Goal: Task Accomplishment & Management: Manage account settings

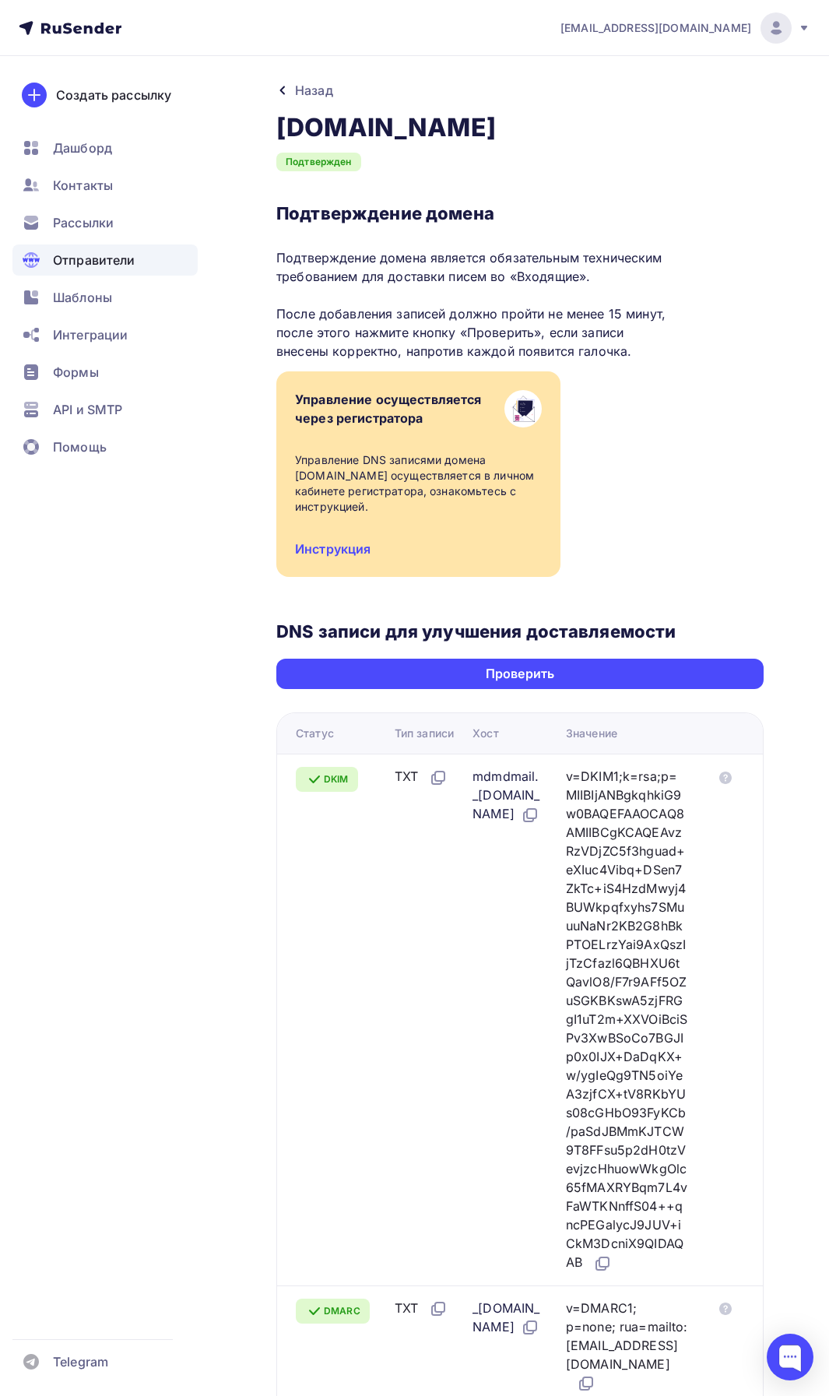
click at [302, 93] on div "Назад" at bounding box center [314, 90] width 38 height 19
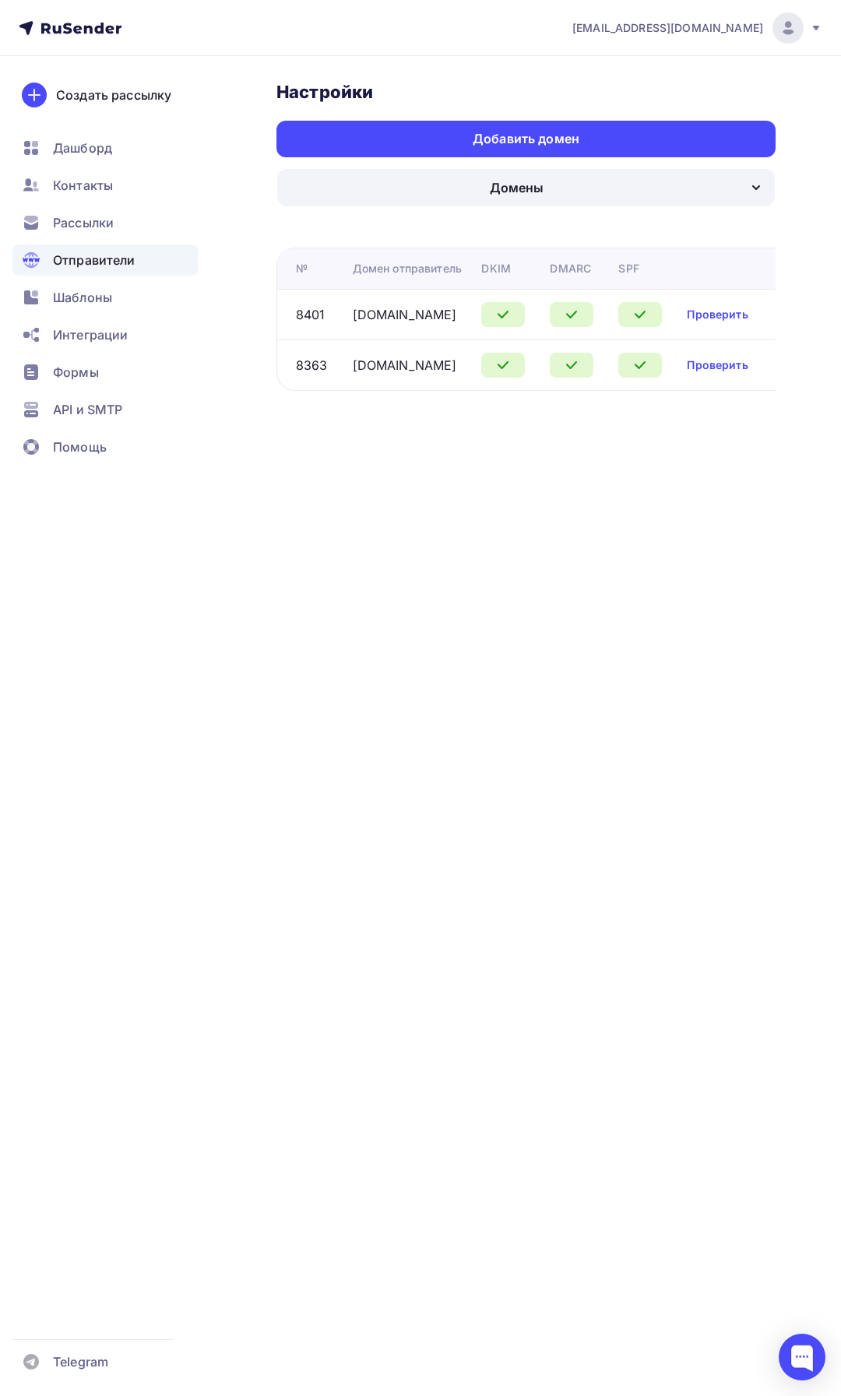
click at [443, 177] on div "Домены" at bounding box center [525, 187] width 497 height 37
click at [401, 244] on div "Отправители" at bounding box center [526, 237] width 462 height 19
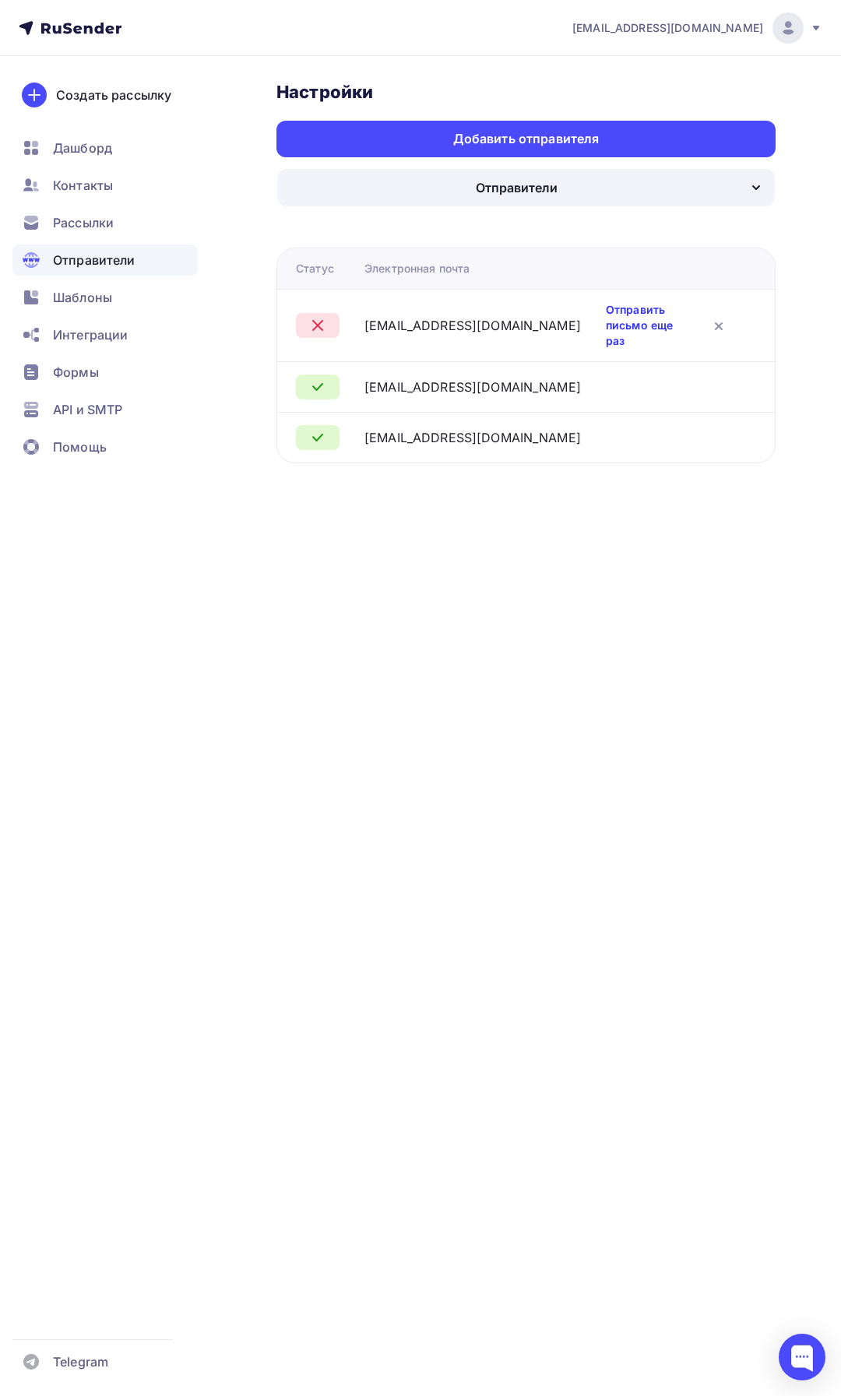
click at [606, 308] on link "Отправить письмо еще раз" at bounding box center [641, 325] width 71 height 47
drag, startPoint x: 365, startPoint y: 318, endPoint x: 541, endPoint y: 326, distance: 176.1
click at [541, 326] on div "[EMAIL_ADDRESS][DOMAIN_NAME]" at bounding box center [472, 325] width 216 height 19
copy div "[EMAIL_ADDRESS][DOMAIN_NAME]"
